Goal: Find specific page/section: Find specific page/section

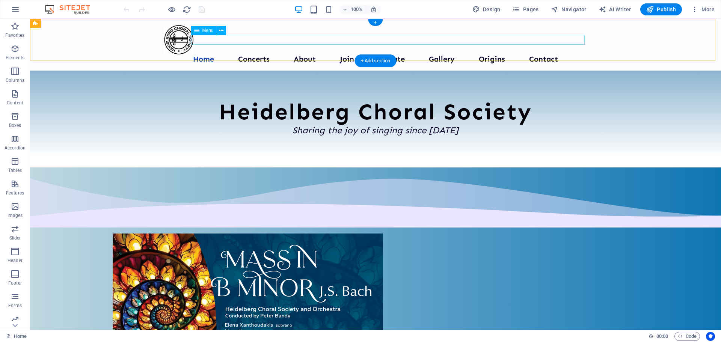
click at [258, 55] on nav "Home Concerts About Join Donate Gallery Origins Contact" at bounding box center [376, 60] width 424 height 10
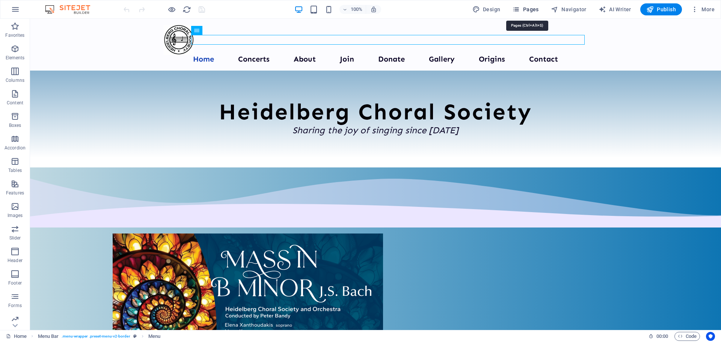
click at [533, 8] on span "Pages" at bounding box center [525, 10] width 26 height 8
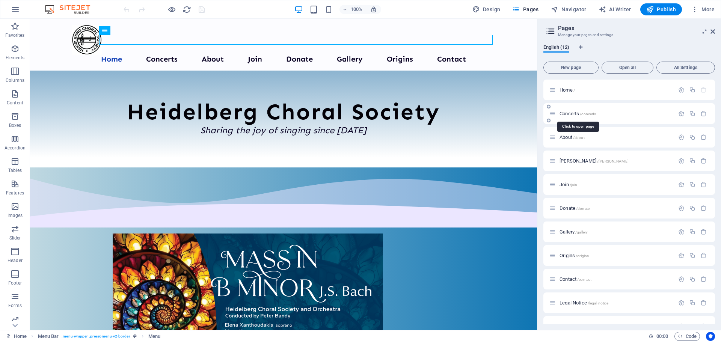
click at [570, 114] on span "Concerts /concerts" at bounding box center [578, 114] width 36 height 6
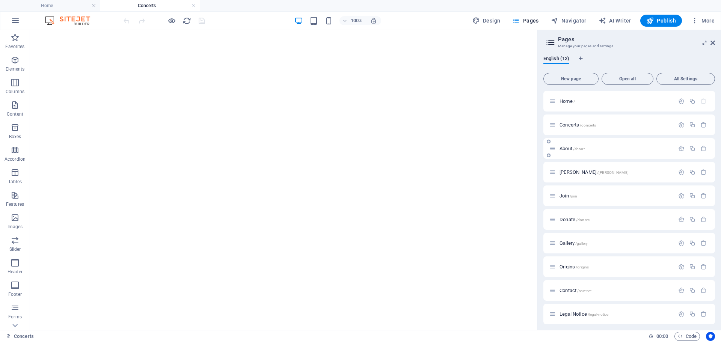
click at [566, 150] on span "About /about" at bounding box center [572, 149] width 25 height 6
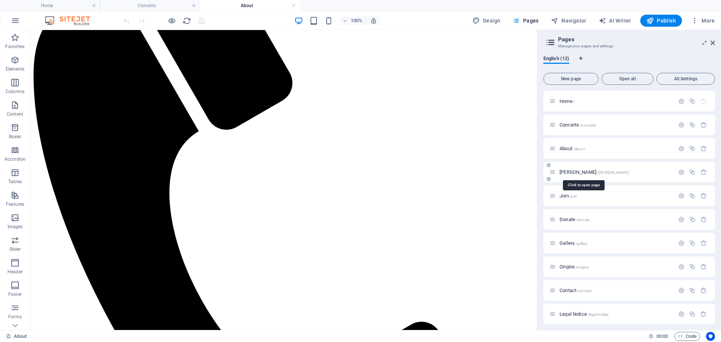
click at [564, 172] on span "[PERSON_NAME] /[PERSON_NAME]" at bounding box center [594, 172] width 69 height 6
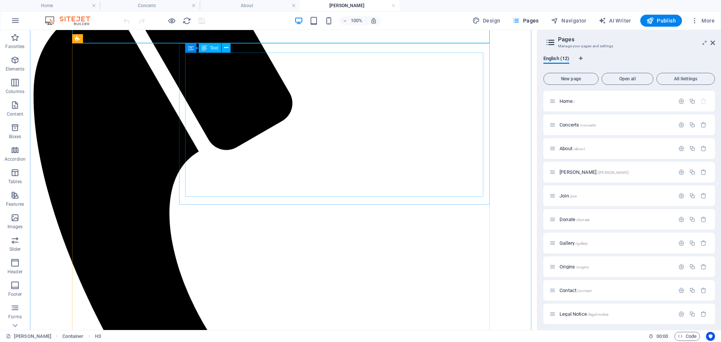
scroll to position [156, 0]
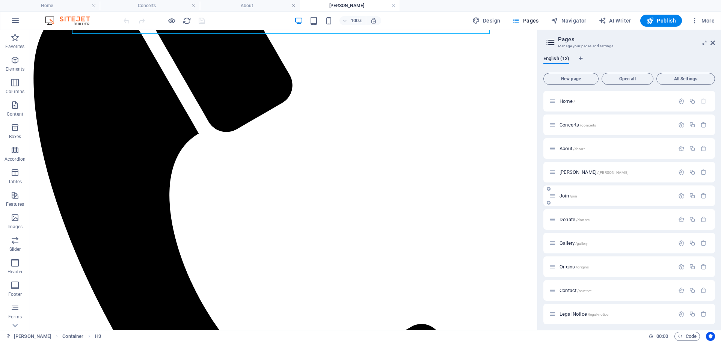
click at [563, 197] on span "Join /join" at bounding box center [569, 196] width 18 height 6
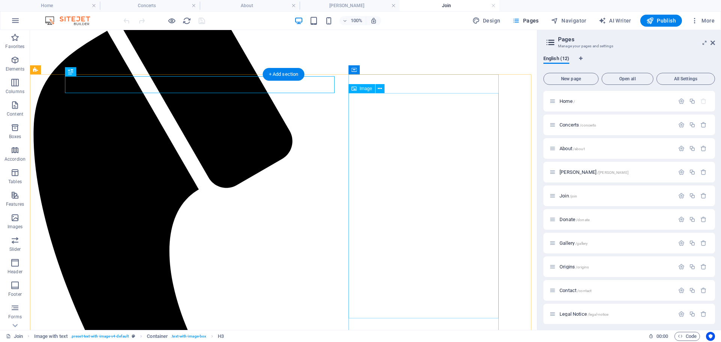
scroll to position [109, 0]
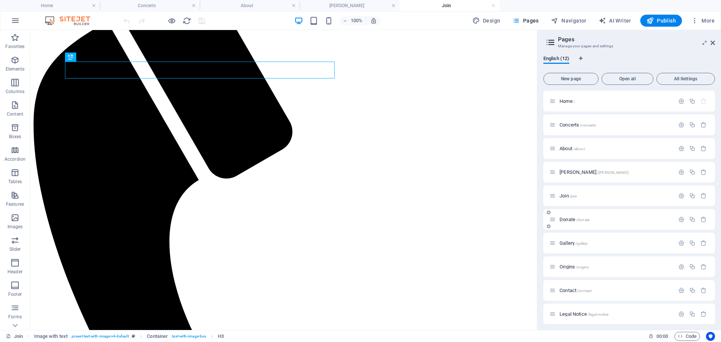
click at [564, 220] on span "Donate /donate" at bounding box center [575, 220] width 30 height 6
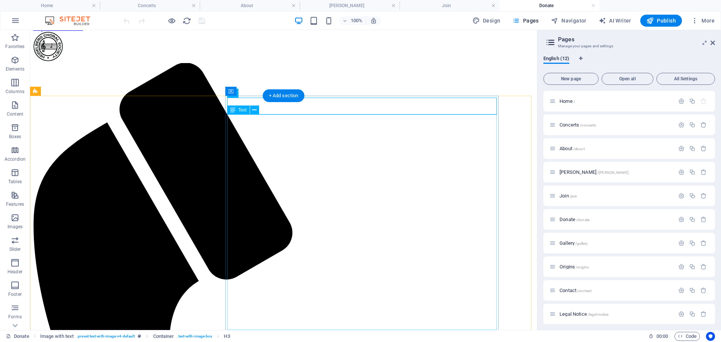
scroll to position [0, 0]
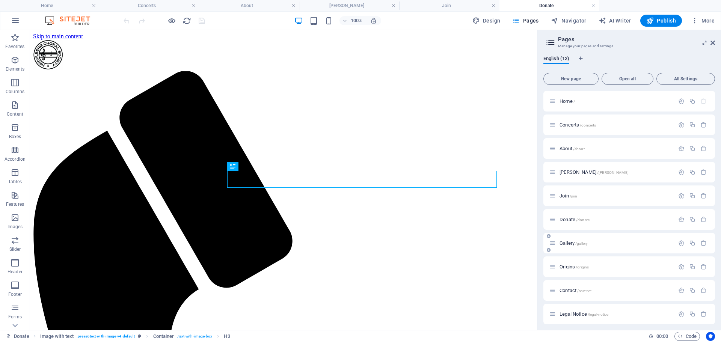
click at [572, 242] on span "Gallery /gallery" at bounding box center [574, 243] width 28 height 6
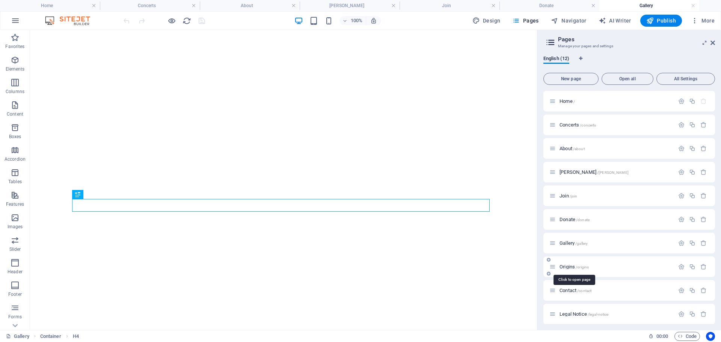
click at [574, 267] on span "Origins /origins" at bounding box center [574, 267] width 29 height 6
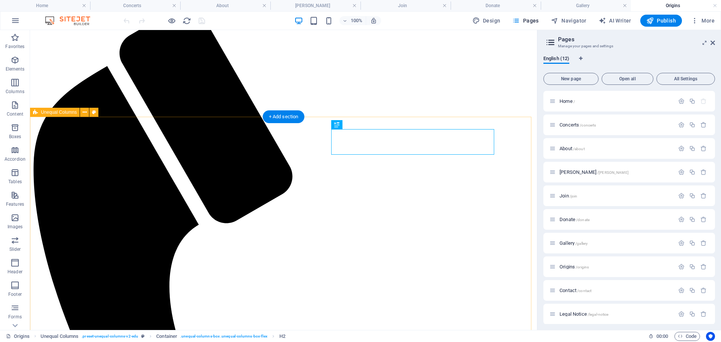
scroll to position [72, 0]
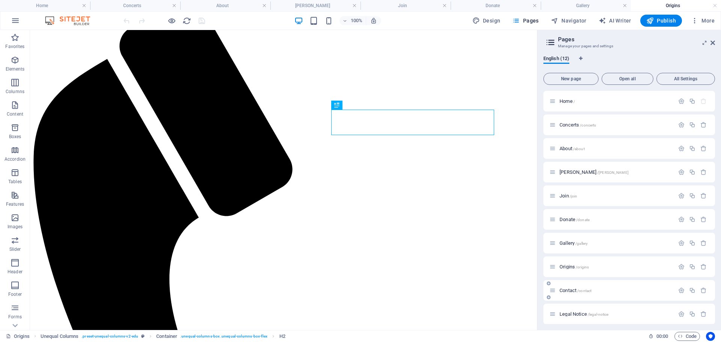
click at [566, 291] on span "Contact /contact" at bounding box center [576, 291] width 32 height 6
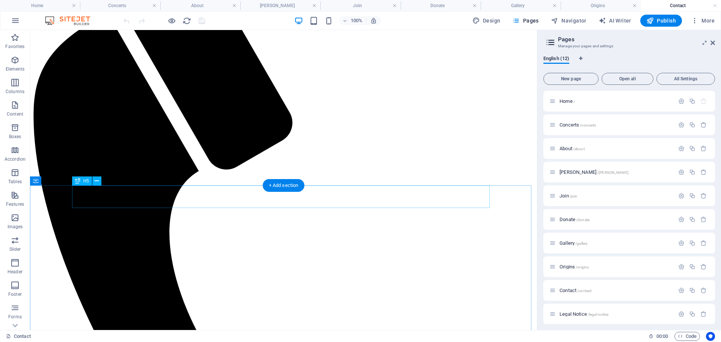
scroll to position [4, 0]
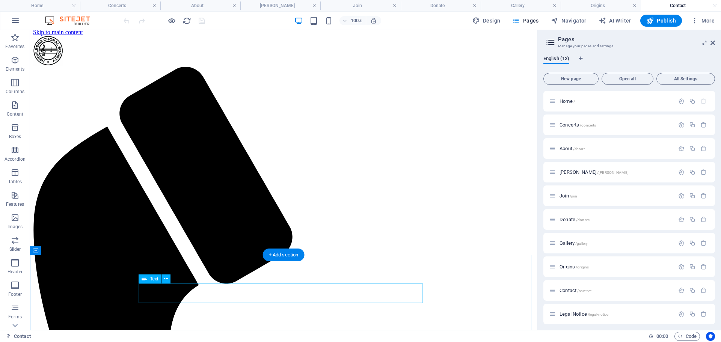
click at [155, 281] on span "Text" at bounding box center [154, 279] width 8 height 5
click at [554, 293] on icon at bounding box center [552, 290] width 6 height 6
click at [564, 293] on span "Contact /contact" at bounding box center [576, 291] width 32 height 6
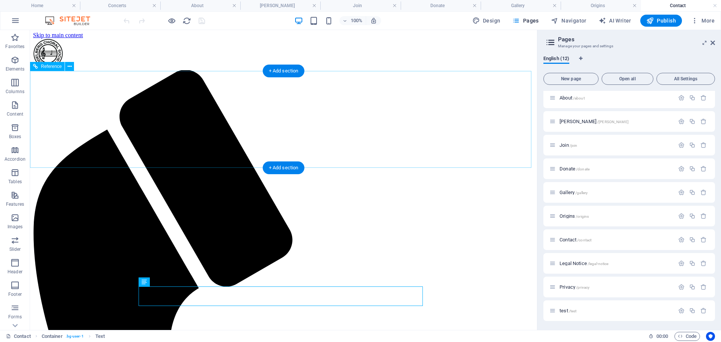
scroll to position [0, 0]
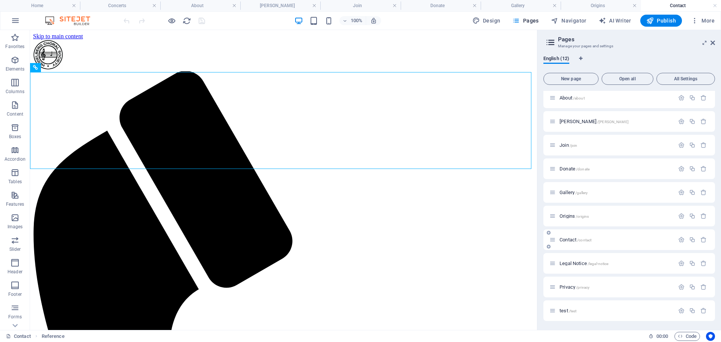
click at [581, 239] on span "/contact" at bounding box center [584, 240] width 14 height 4
click at [572, 19] on span "Navigator" at bounding box center [569, 21] width 36 height 8
select select "14320606-en"
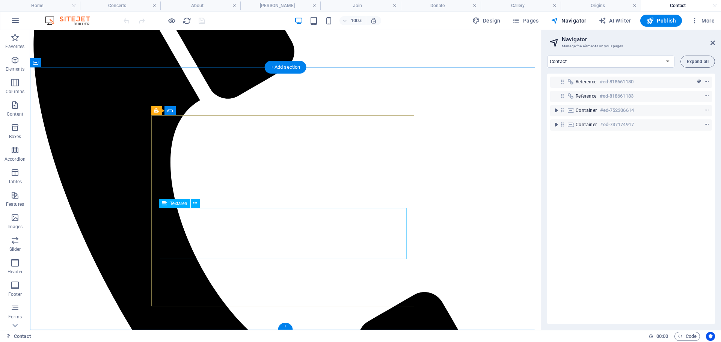
scroll to position [192, 0]
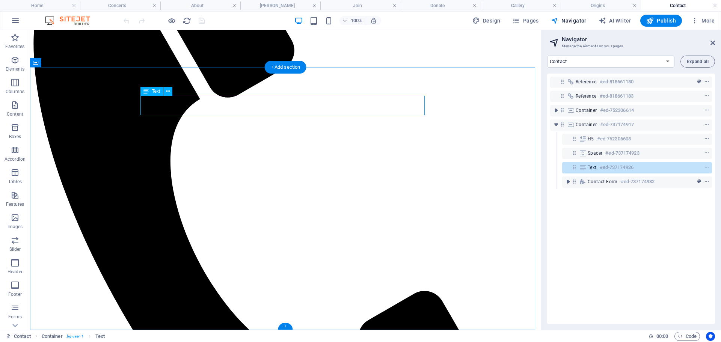
click at [591, 167] on span "Text" at bounding box center [592, 167] width 9 height 6
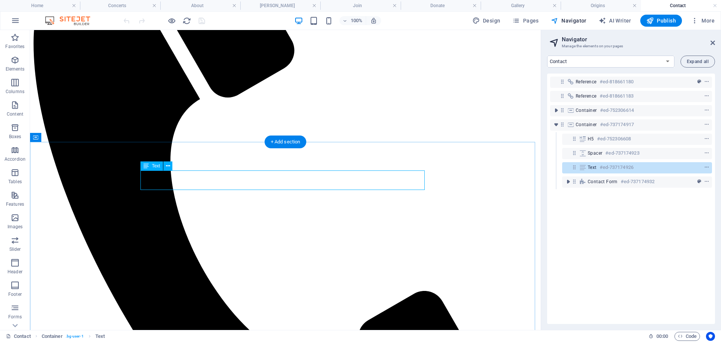
scroll to position [117, 0]
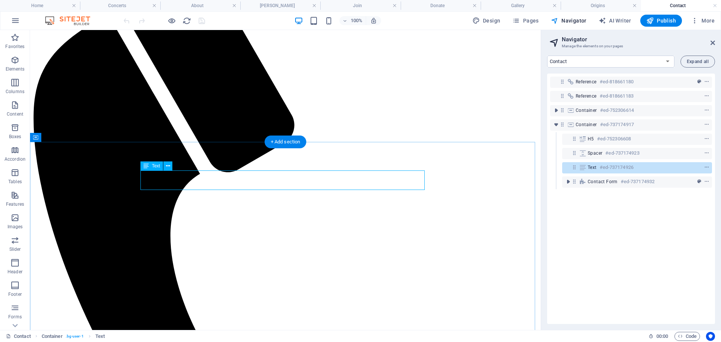
click at [574, 169] on icon at bounding box center [574, 167] width 6 height 6
click at [169, 166] on icon at bounding box center [168, 166] width 4 height 8
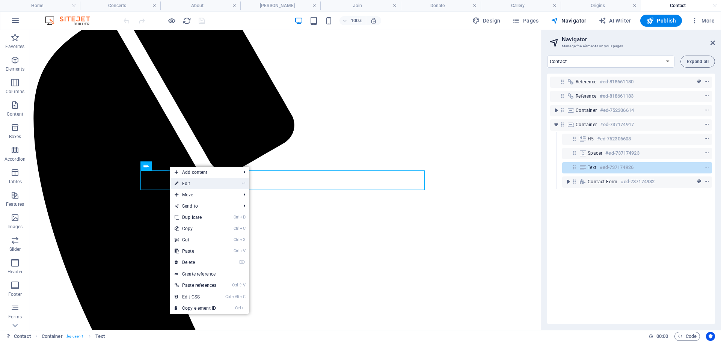
click at [183, 184] on link "⏎ Edit" at bounding box center [195, 183] width 51 height 11
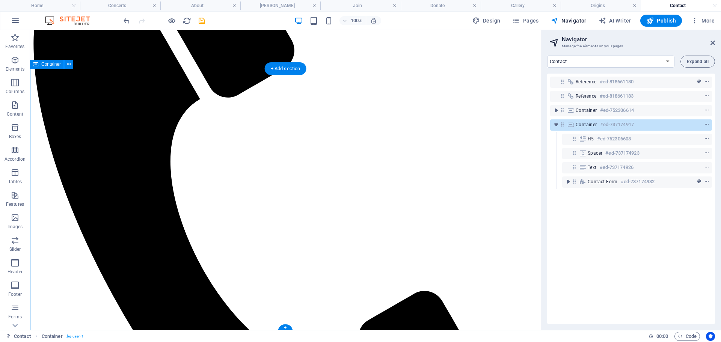
scroll to position [0, 0]
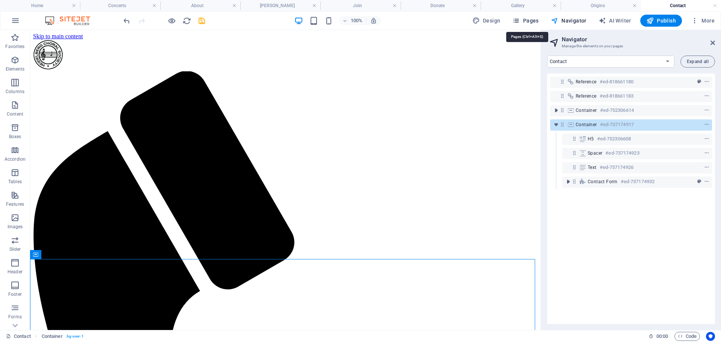
click at [535, 20] on span "Pages" at bounding box center [525, 21] width 26 height 8
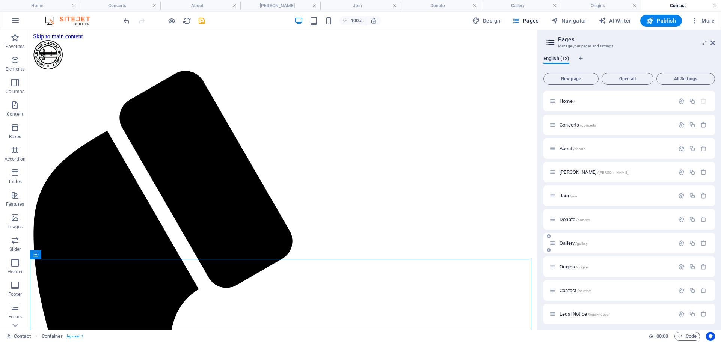
click at [564, 244] on span "Gallery /gallery" at bounding box center [574, 243] width 28 height 6
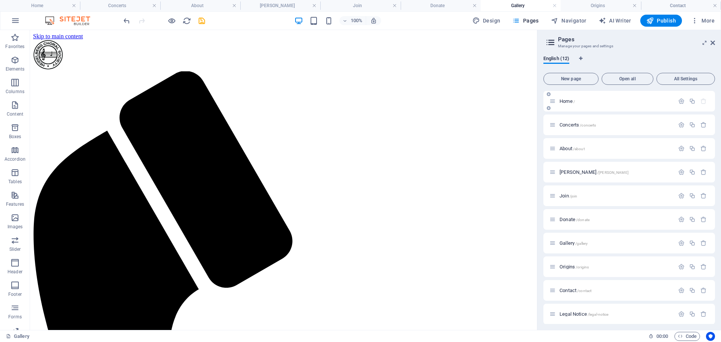
click at [566, 100] on span "Home /" at bounding box center [567, 101] width 15 height 6
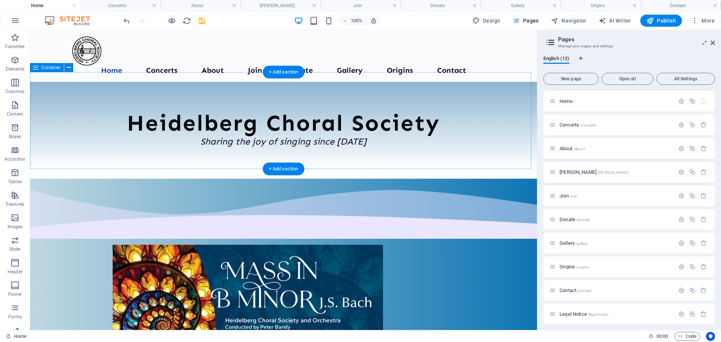
click at [48, 107] on div "Heidelberg Choral Society Sharing the joy of singing since [DATE]" at bounding box center [283, 130] width 507 height 97
click at [15, 21] on icon "button" at bounding box center [15, 20] width 9 height 9
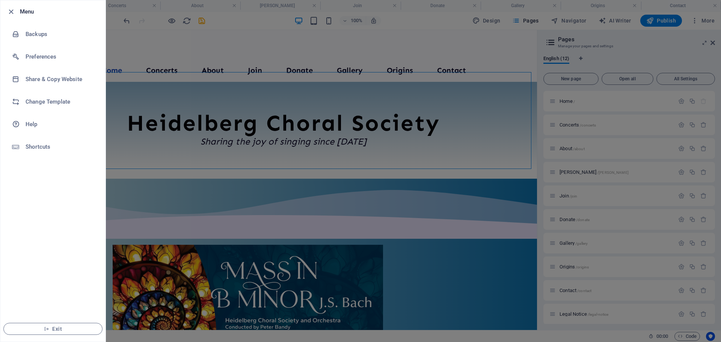
click at [152, 38] on div at bounding box center [360, 171] width 721 height 342
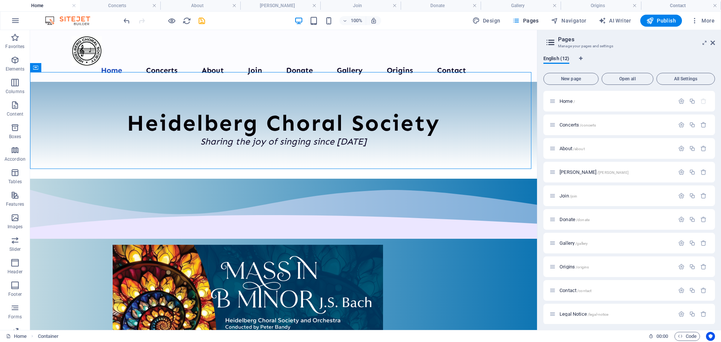
click at [84, 21] on img at bounding box center [71, 20] width 56 height 9
